Goal: Information Seeking & Learning: Find specific fact

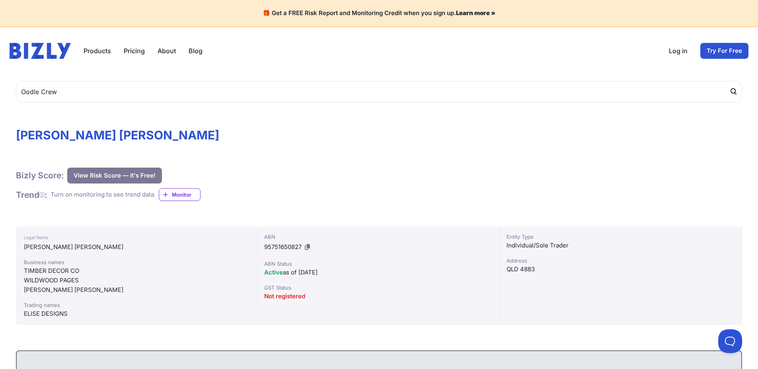
type input "Oodle Crew"
click at [729, 81] on button "submit" at bounding box center [735, 91] width 13 height 21
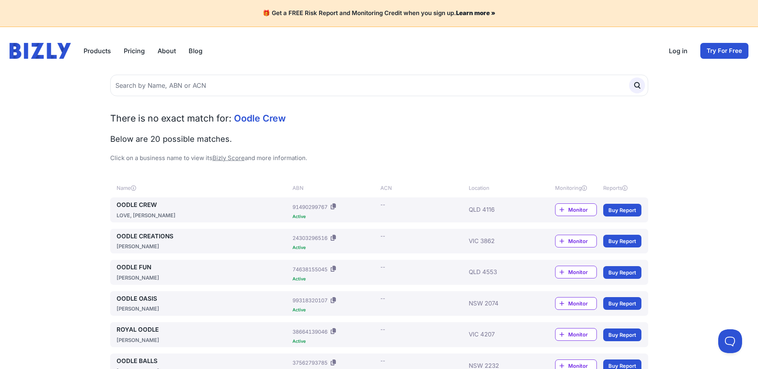
click at [146, 203] on link "OODLE CREW" at bounding box center [203, 205] width 173 height 9
click at [40, 53] on img at bounding box center [40, 51] width 61 height 16
